Goal: Information Seeking & Learning: Compare options

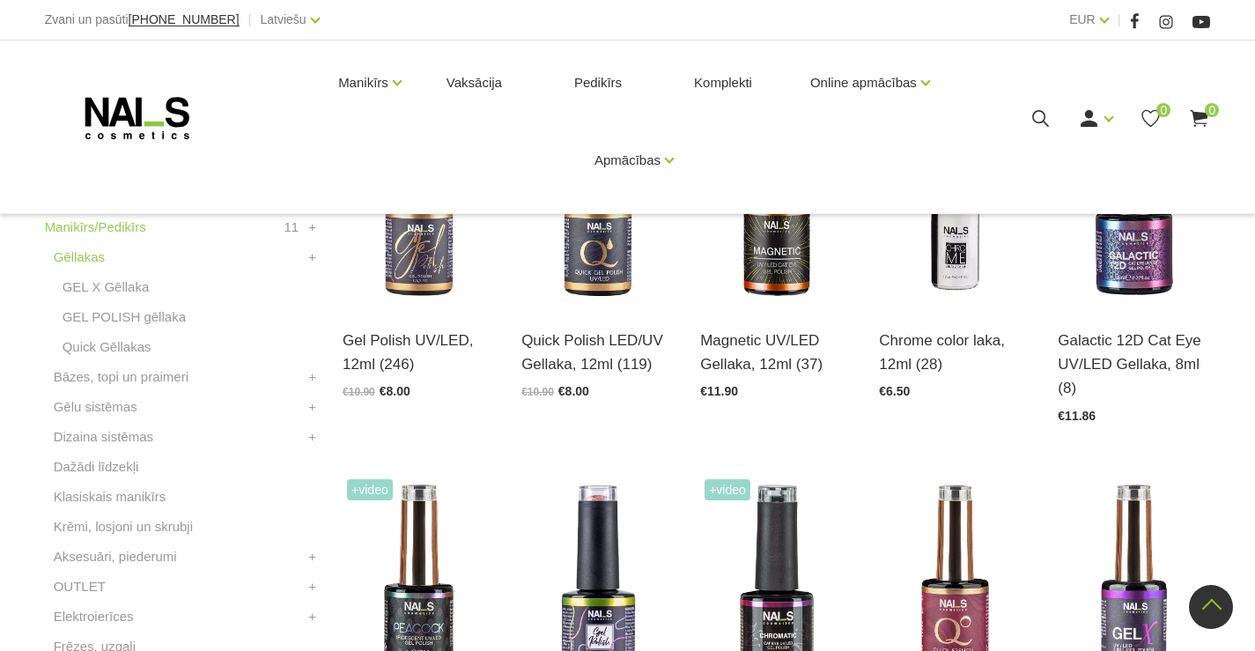
scroll to position [616, 0]
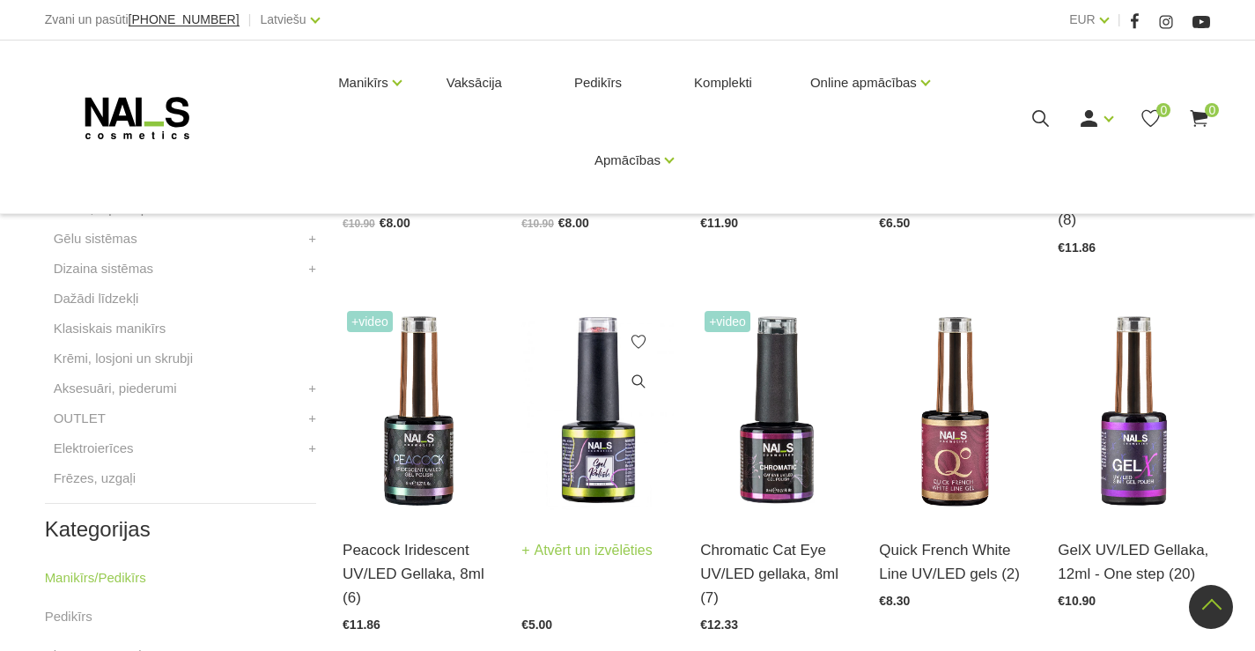
click at [588, 547] on link "Atvērt un izvēlēties" at bounding box center [586, 550] width 131 height 25
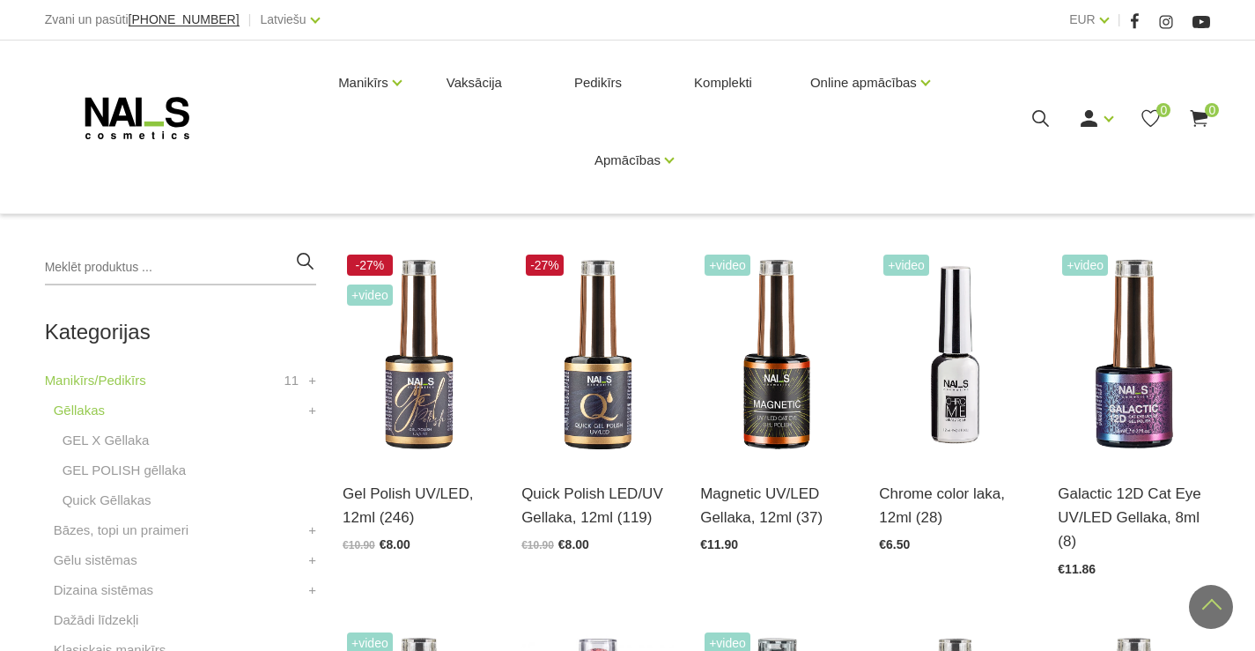
scroll to position [264, 0]
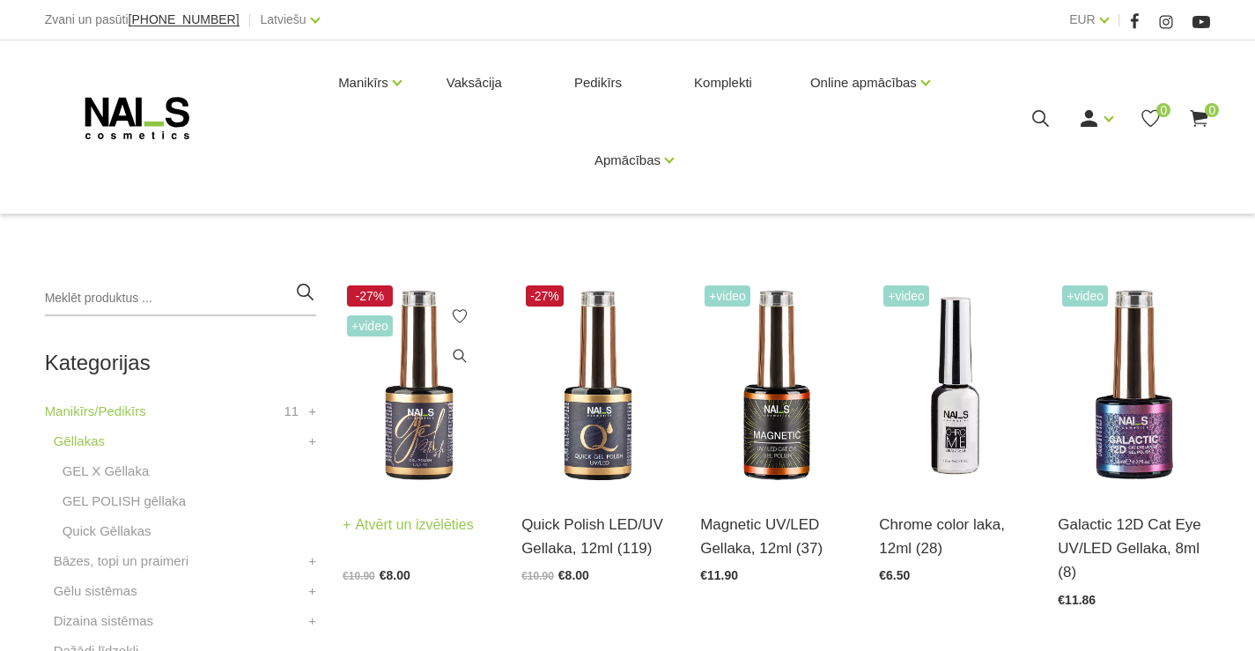
click at [399, 519] on link "Atvērt un izvēlēties" at bounding box center [408, 525] width 131 height 25
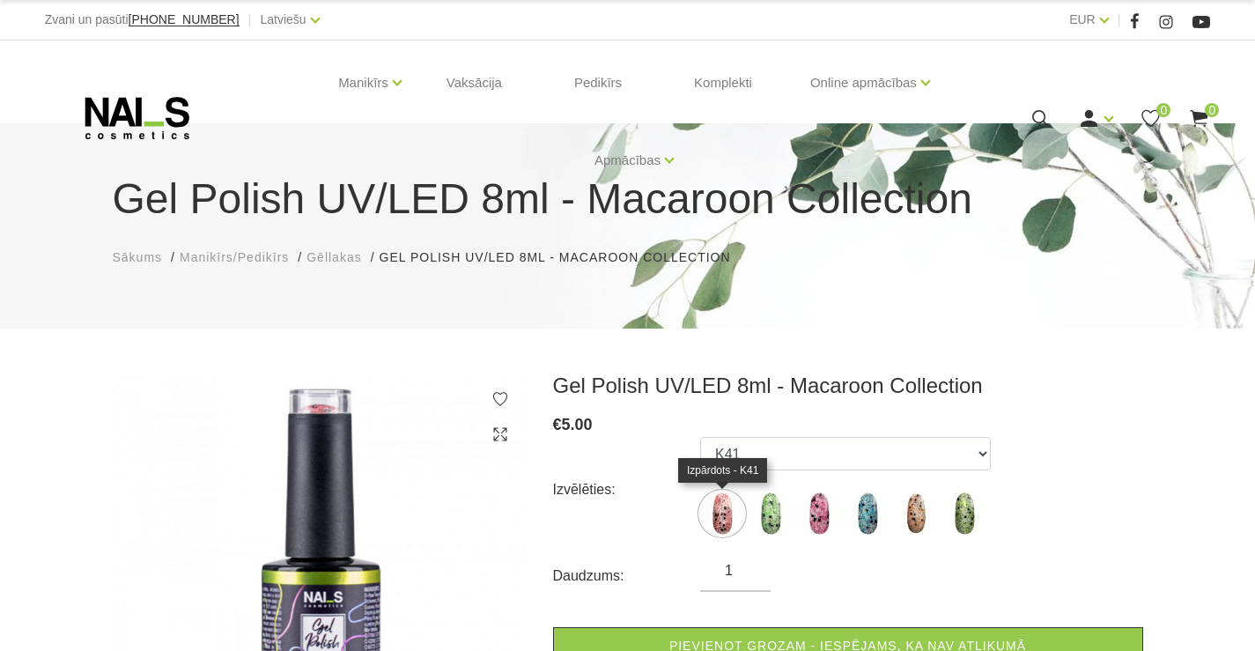
click at [727, 513] on img at bounding box center [722, 513] width 44 height 44
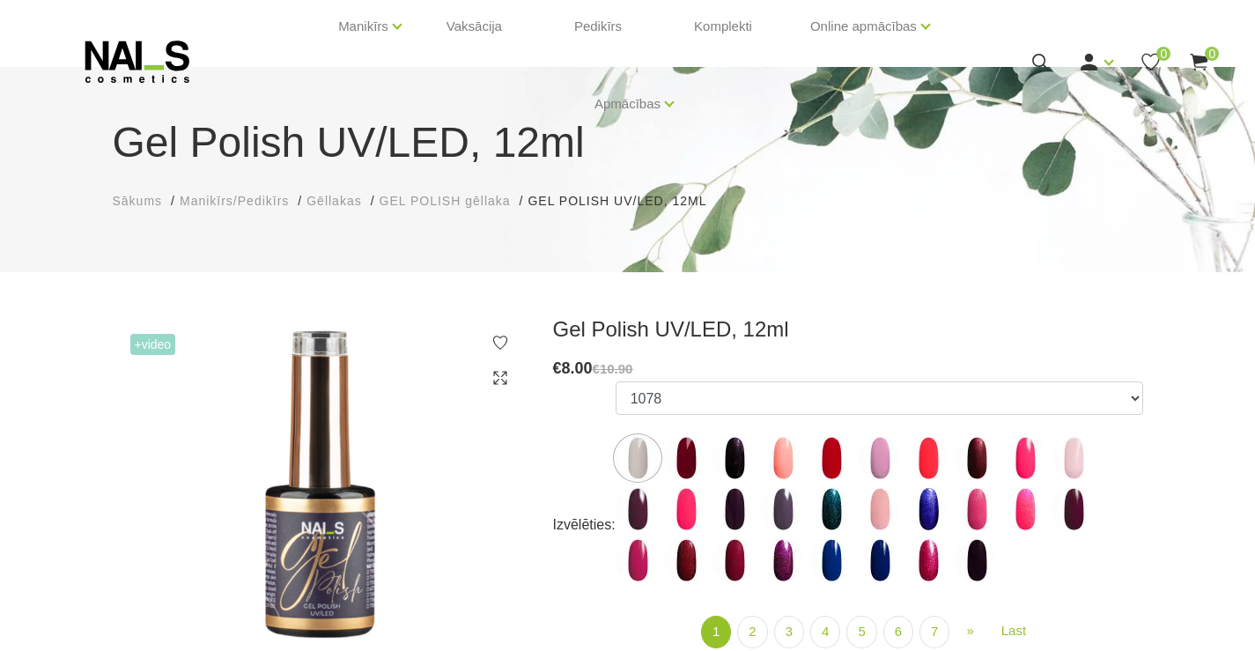
scroll to position [88, 0]
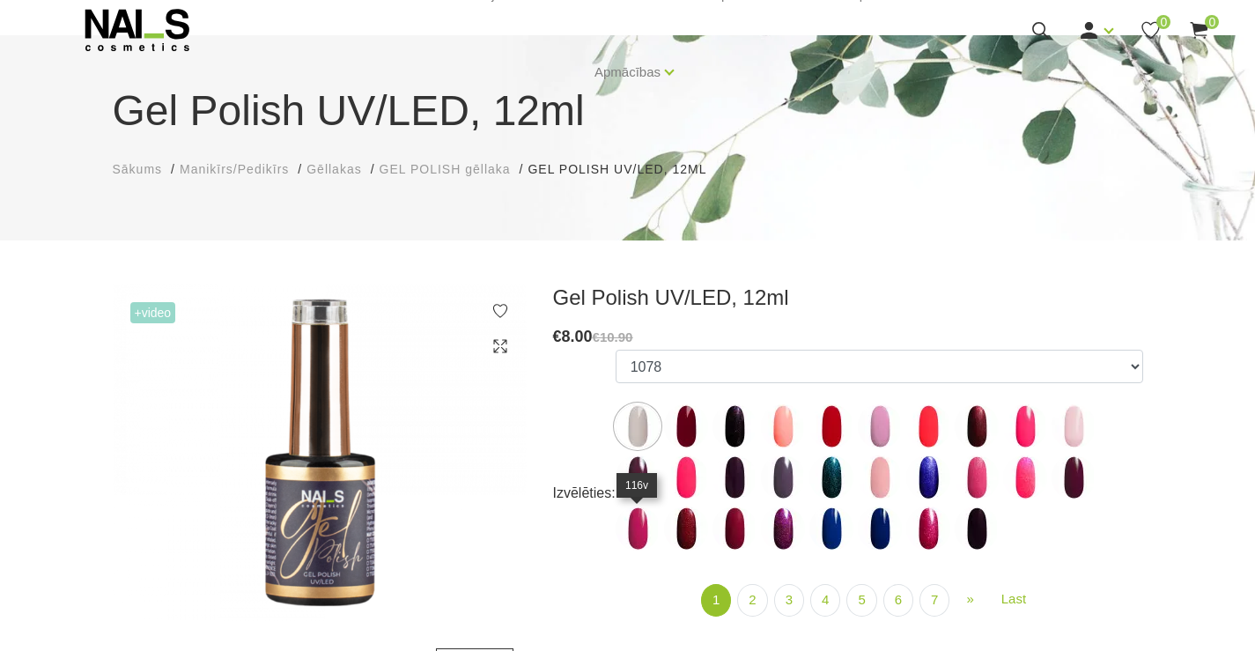
click at [638, 537] on img at bounding box center [638, 528] width 44 height 44
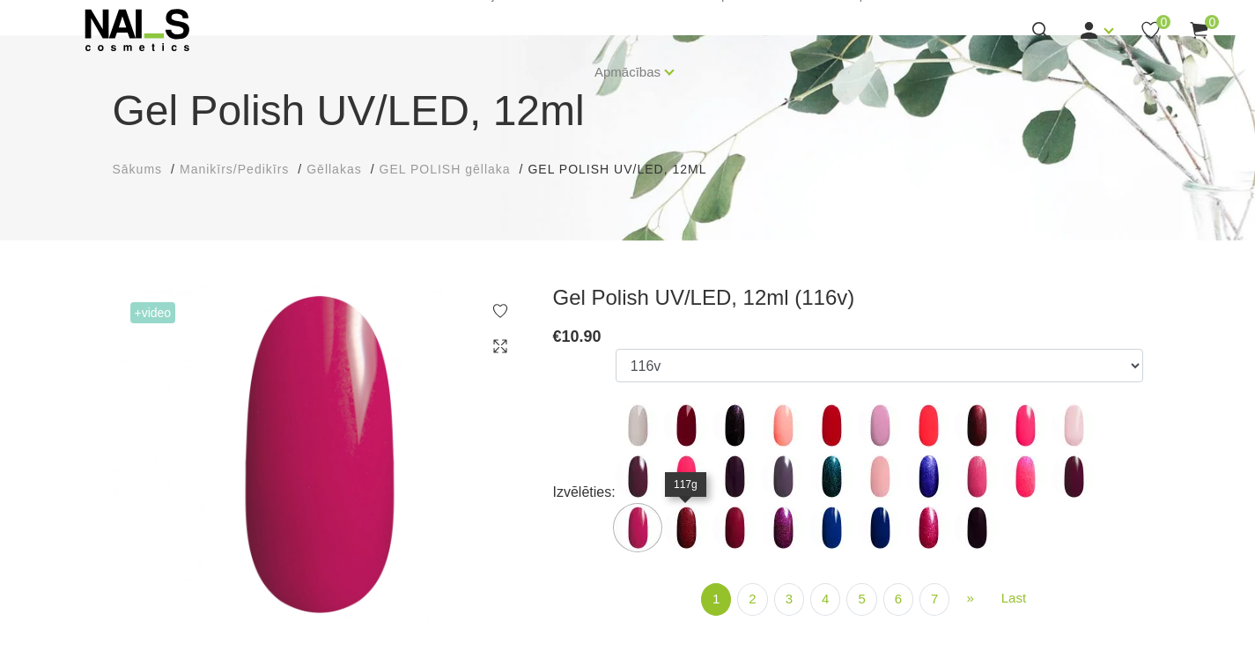
click at [676, 533] on img at bounding box center [686, 528] width 44 height 44
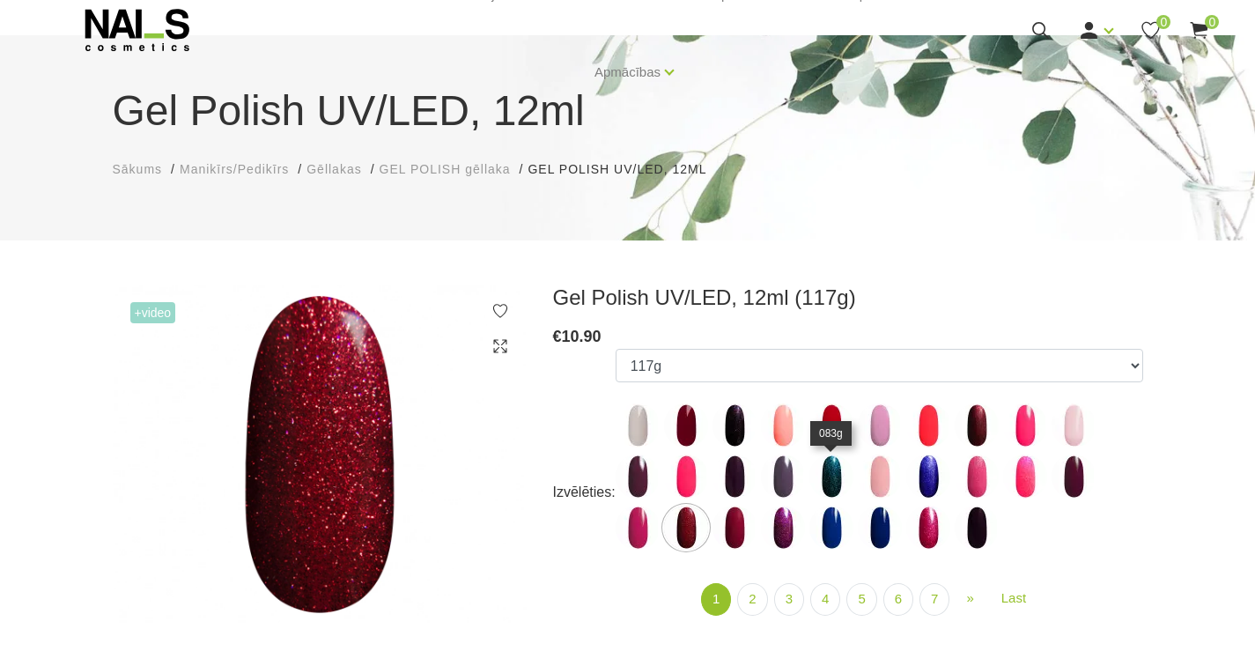
click at [838, 476] on img at bounding box center [831, 476] width 44 height 44
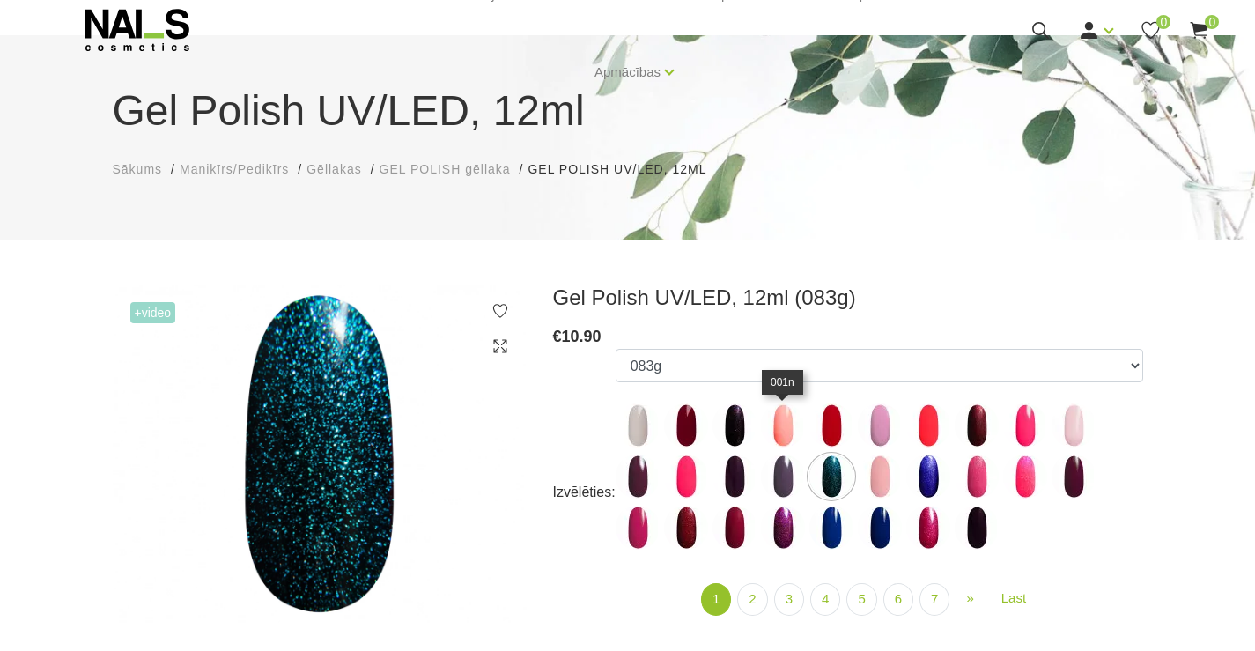
click at [786, 437] on img at bounding box center [783, 425] width 44 height 44
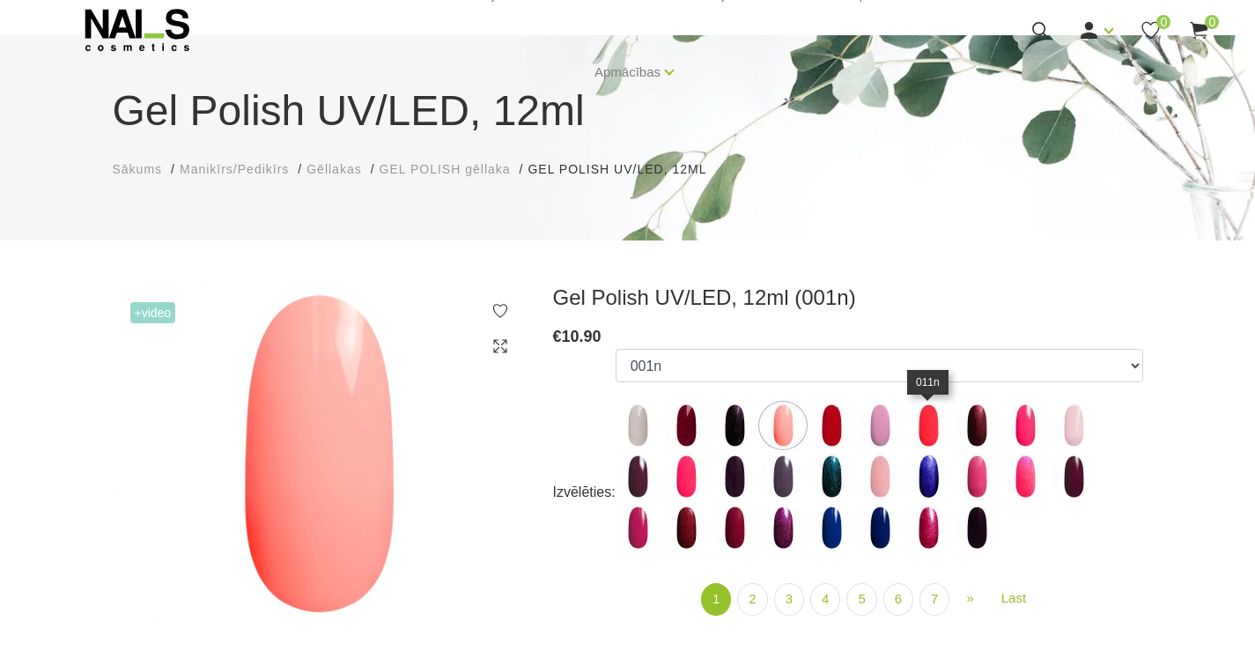
click at [925, 415] on img at bounding box center [928, 425] width 44 height 44
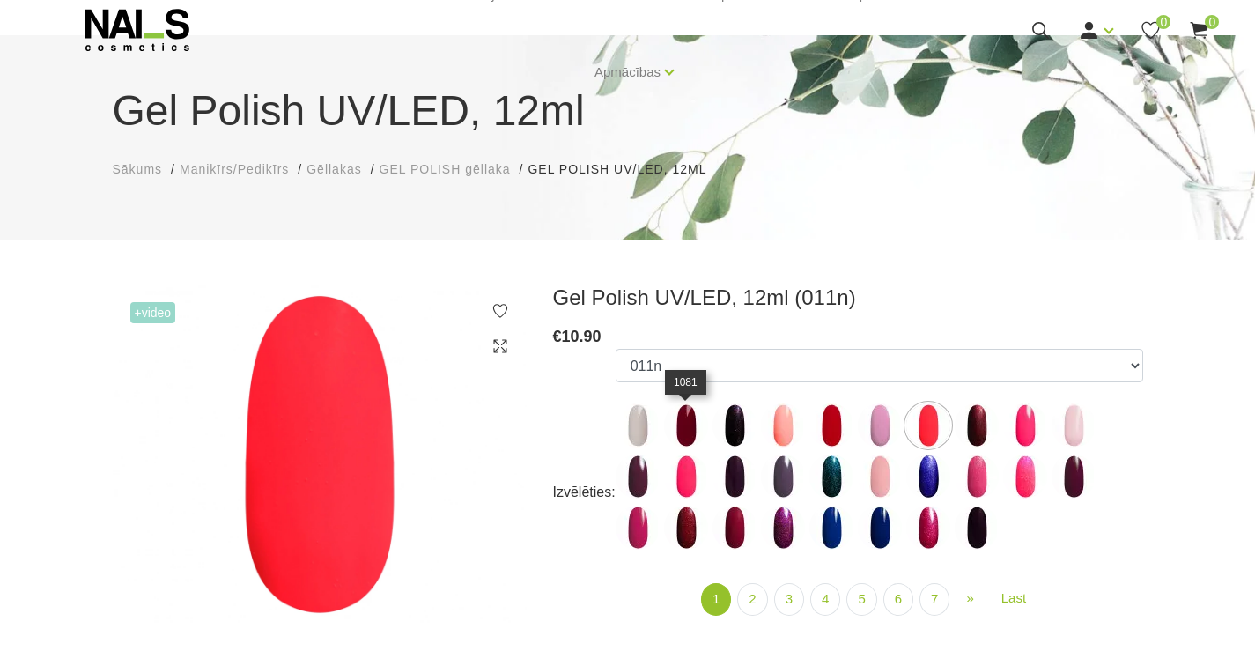
click at [691, 437] on img at bounding box center [686, 425] width 44 height 44
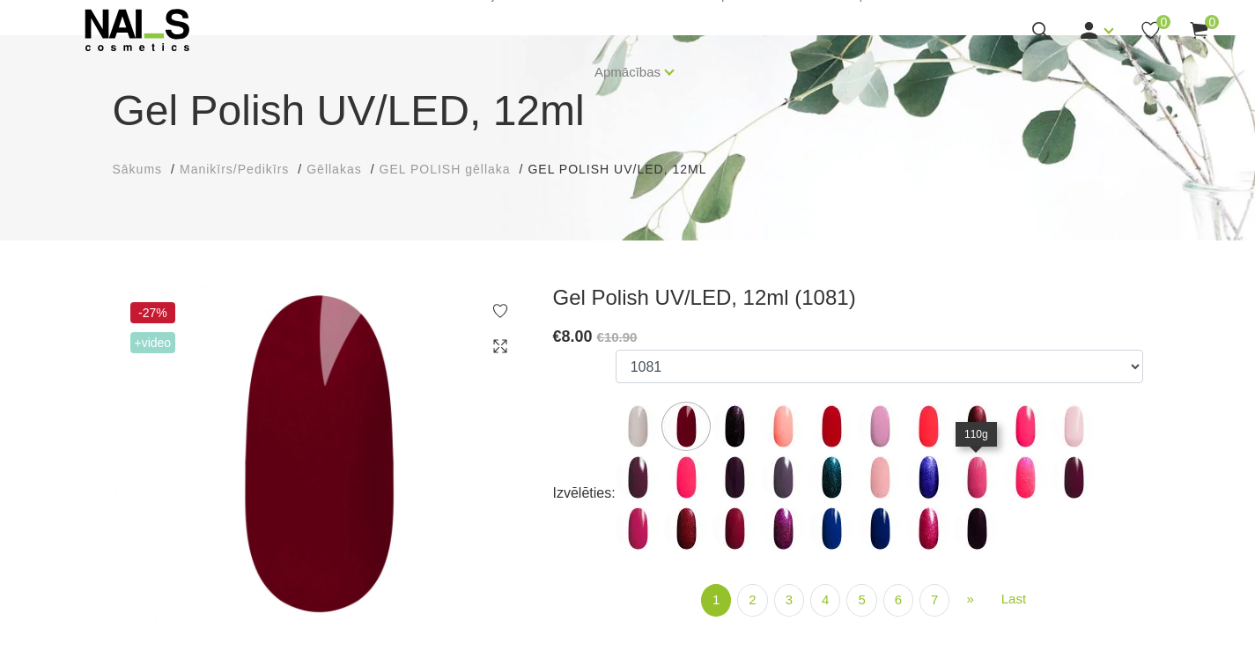
click at [972, 481] on img at bounding box center [977, 477] width 44 height 44
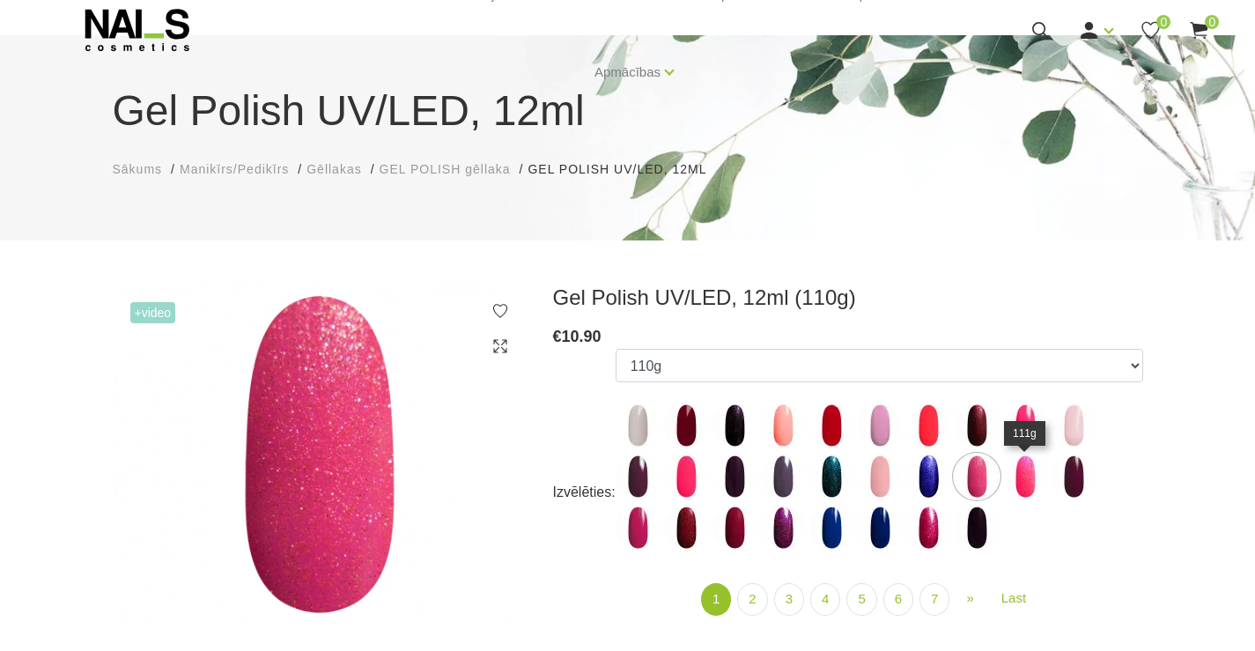
click at [1027, 478] on img at bounding box center [1025, 476] width 44 height 44
select select "4020"
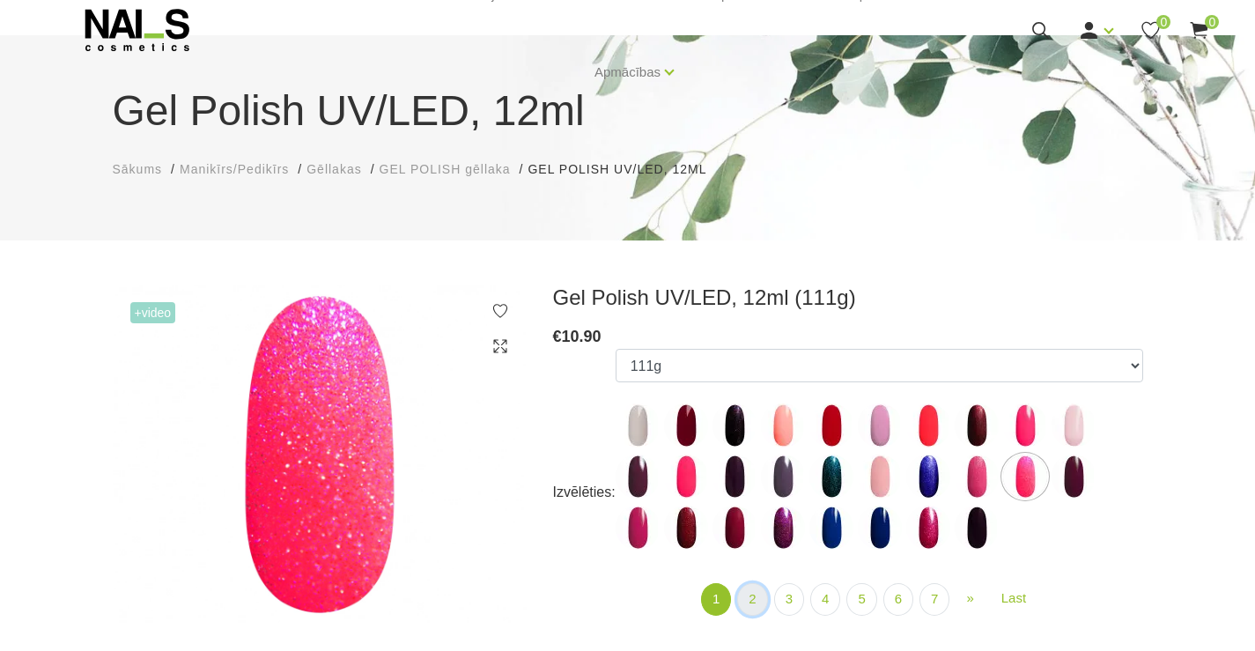
click at [758, 601] on link "2" at bounding box center [752, 599] width 30 height 33
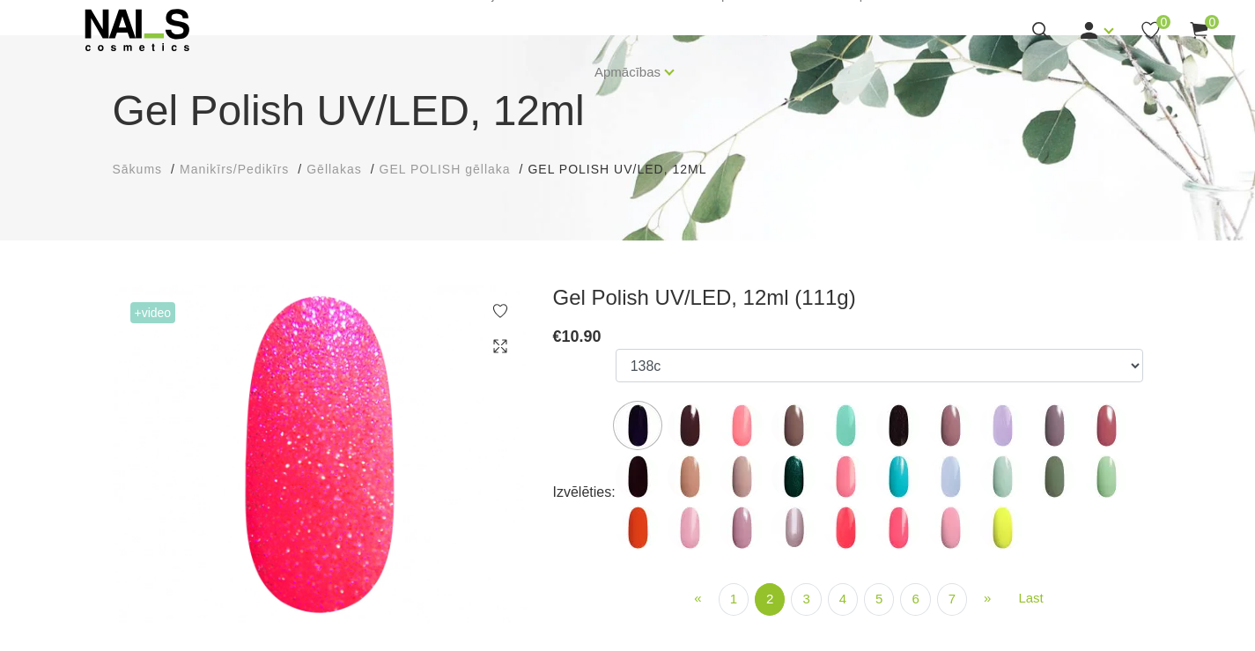
click at [740, 424] on img at bounding box center [742, 425] width 44 height 44
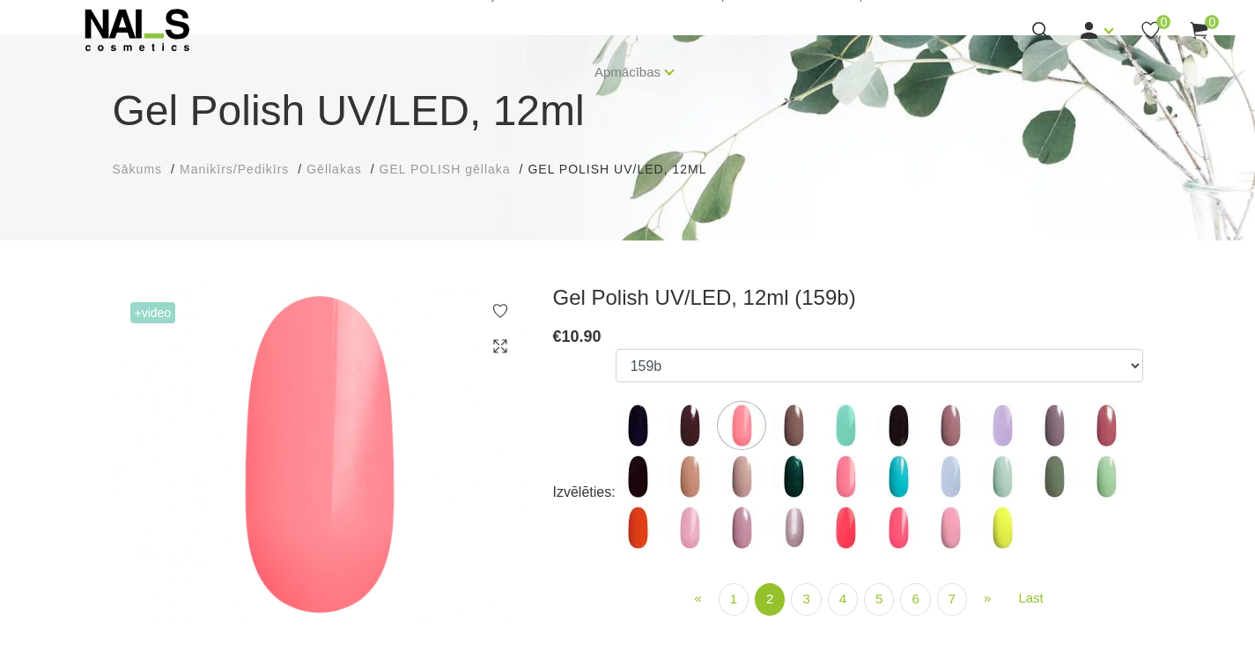
click at [691, 484] on img at bounding box center [690, 476] width 44 height 44
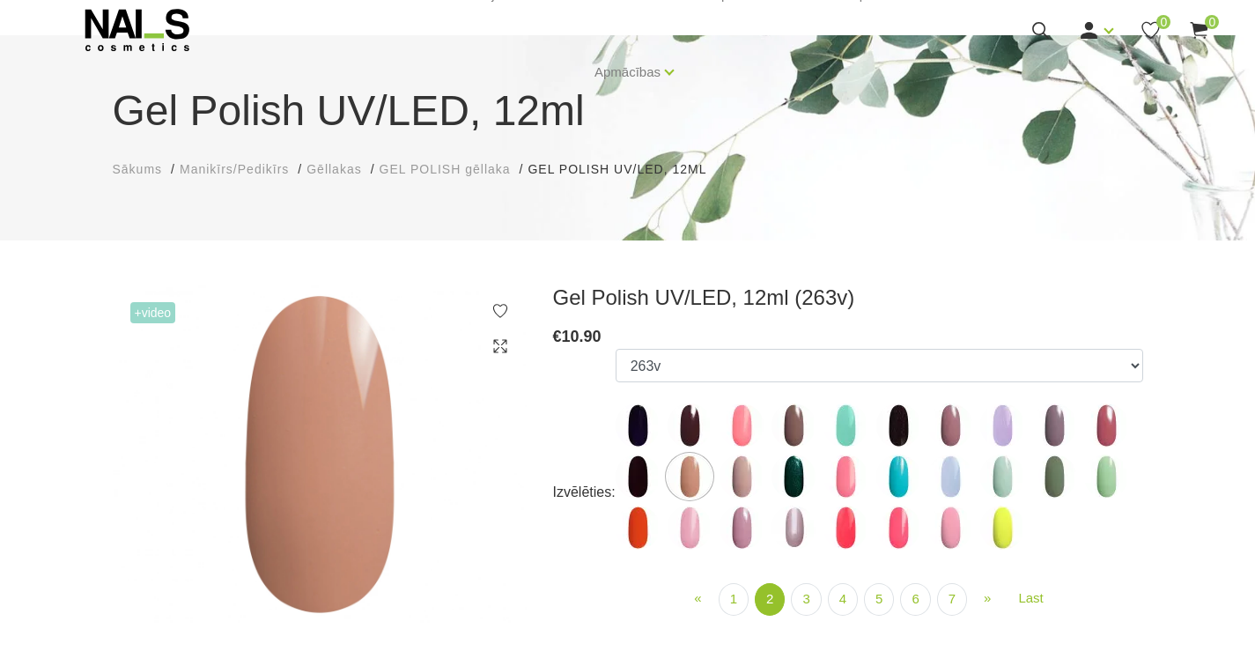
click at [735, 529] on img at bounding box center [742, 528] width 44 height 44
select select "4089"
